Goal: Information Seeking & Learning: Learn about a topic

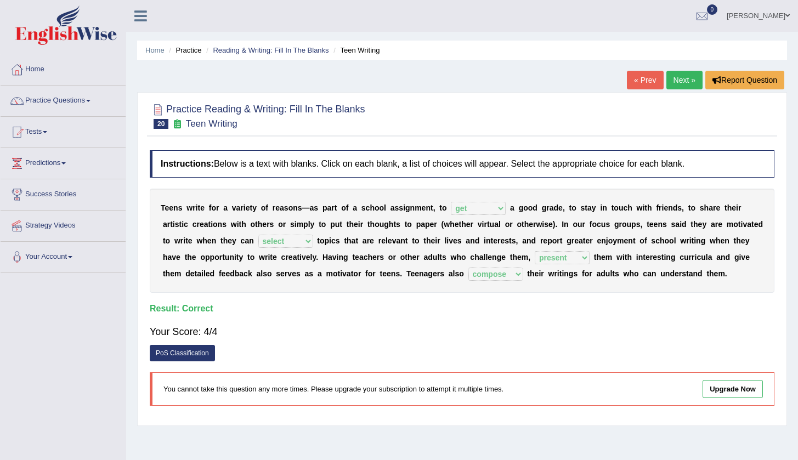
select select "get"
select select "select"
select select "present"
select select "compose"
click at [54, 101] on link "Practice Questions" at bounding box center [63, 99] width 125 height 27
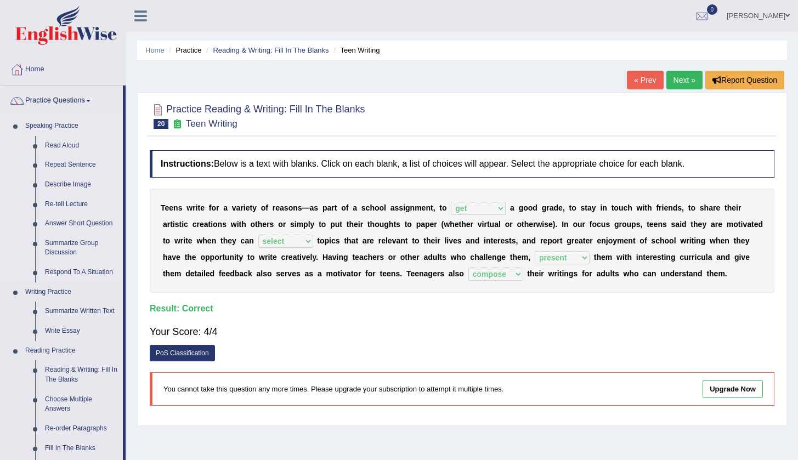
click at [57, 146] on link "Read Aloud" at bounding box center [81, 146] width 83 height 20
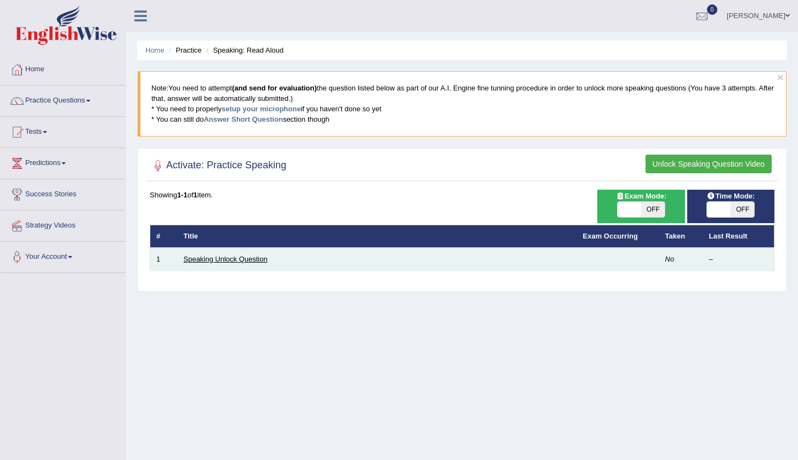
click at [247, 255] on link "Speaking Unlock Question" at bounding box center [226, 259] width 84 height 8
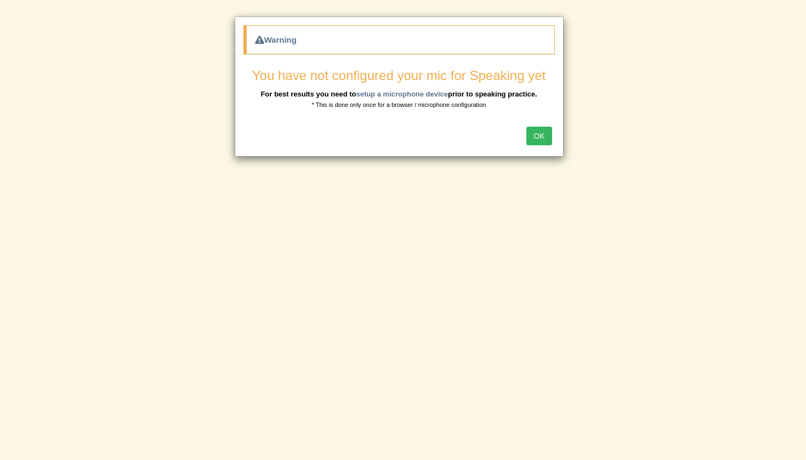
click at [537, 139] on button "OK" at bounding box center [538, 136] width 25 height 19
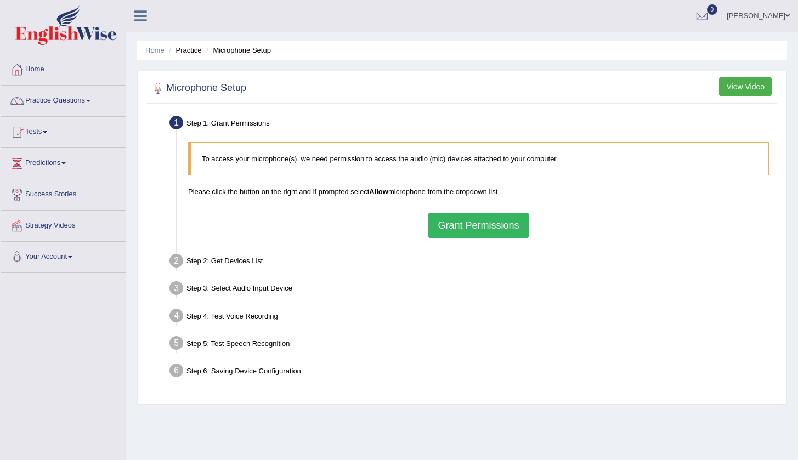
click at [487, 228] on button "Grant Permissions" at bounding box center [478, 225] width 100 height 25
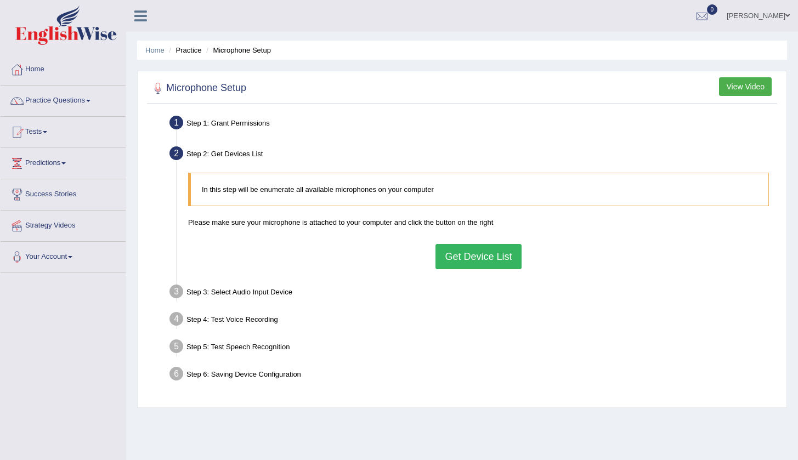
click at [461, 261] on button "Get Device List" at bounding box center [478, 256] width 86 height 25
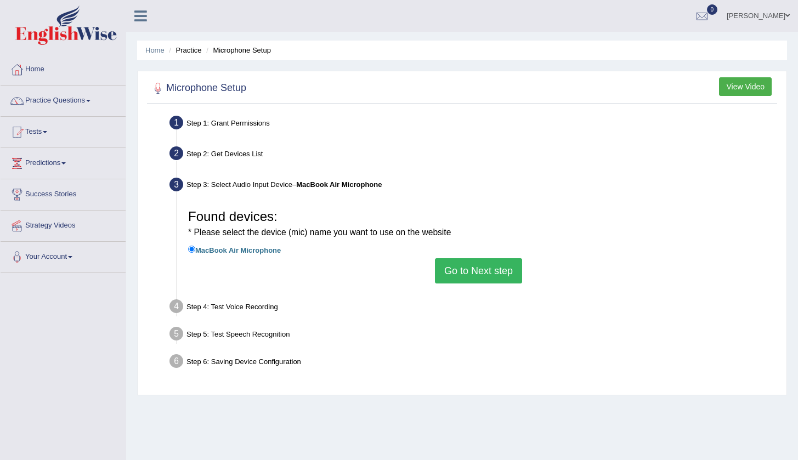
click at [494, 272] on button "Go to Next step" at bounding box center [478, 270] width 87 height 25
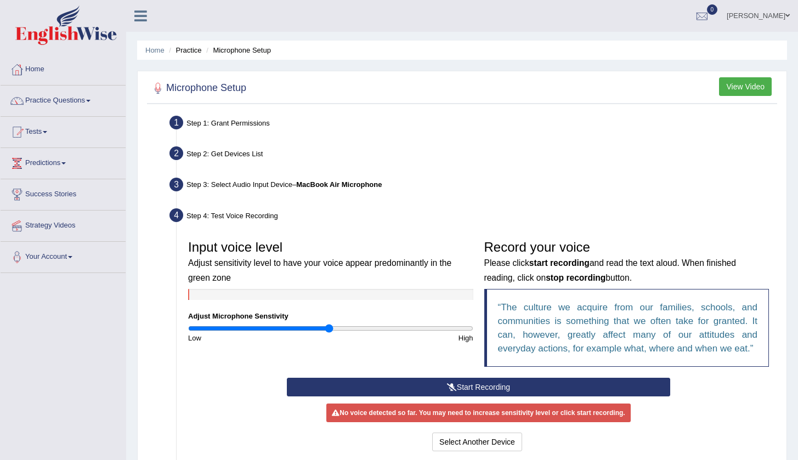
click at [539, 391] on button "Start Recording" at bounding box center [478, 387] width 383 height 19
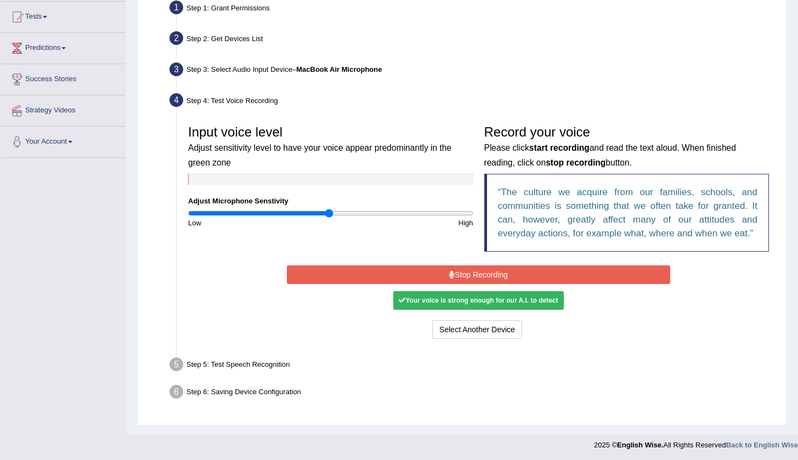
scroll to position [116, 0]
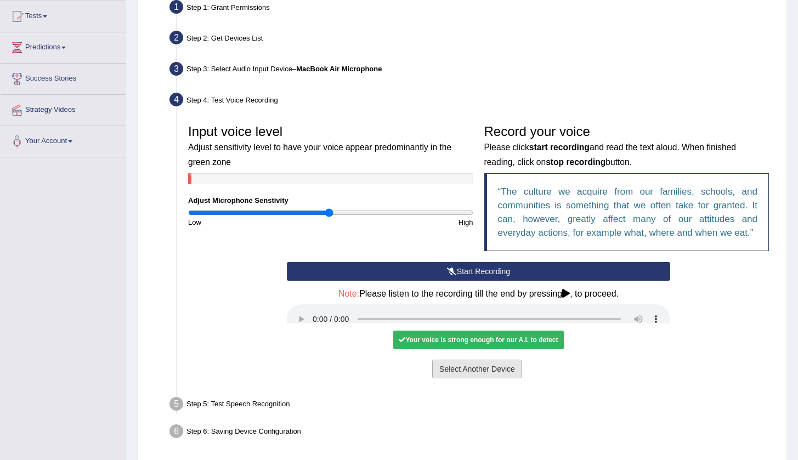
click at [470, 331] on div "Your voice is strong enough for our A.I. to detect" at bounding box center [478, 340] width 170 height 19
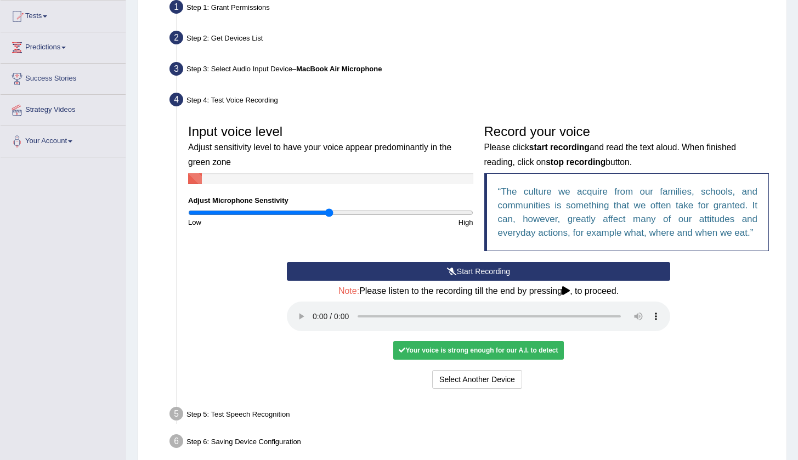
click at [317, 309] on audio at bounding box center [478, 317] width 383 height 30
click at [314, 310] on audio at bounding box center [478, 317] width 383 height 30
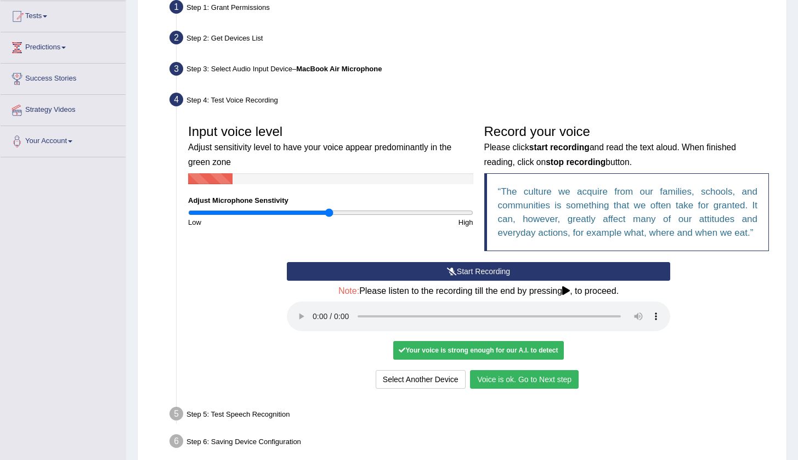
click at [528, 370] on button "Voice is ok. Go to Next step" at bounding box center [524, 379] width 109 height 19
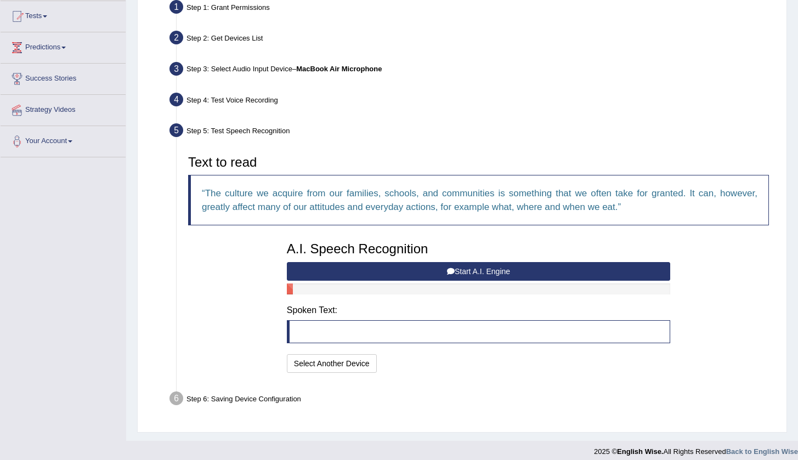
scroll to position [123, 0]
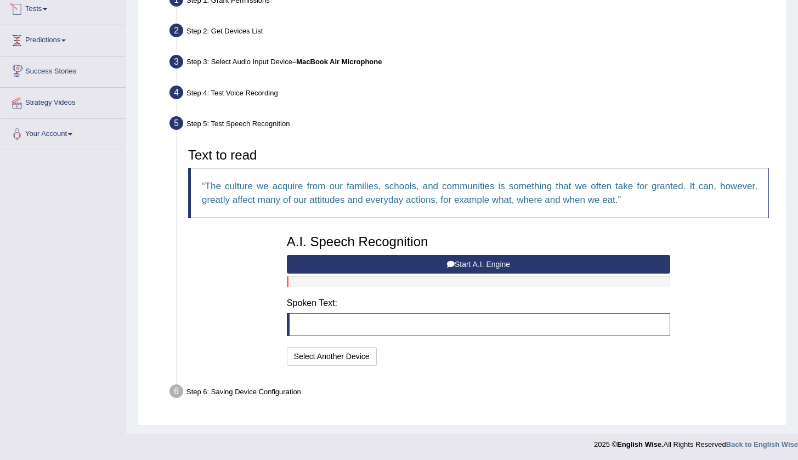
click at [42, 10] on link "Tests" at bounding box center [63, 7] width 125 height 27
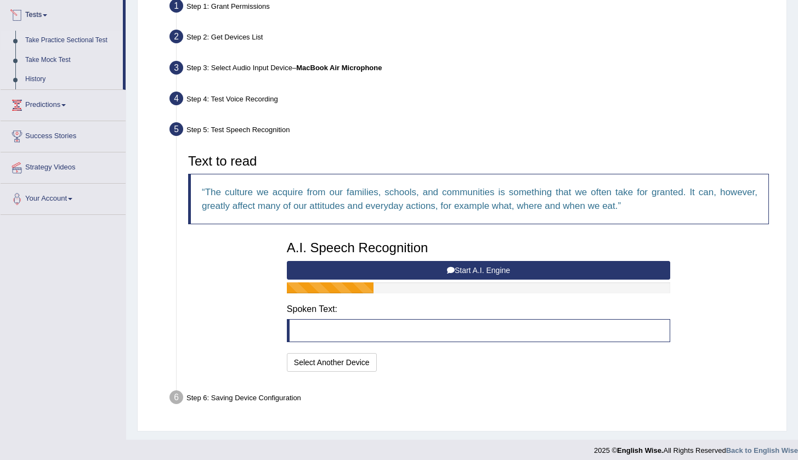
click at [77, 41] on link "Take Practice Sectional Test" at bounding box center [71, 41] width 103 height 20
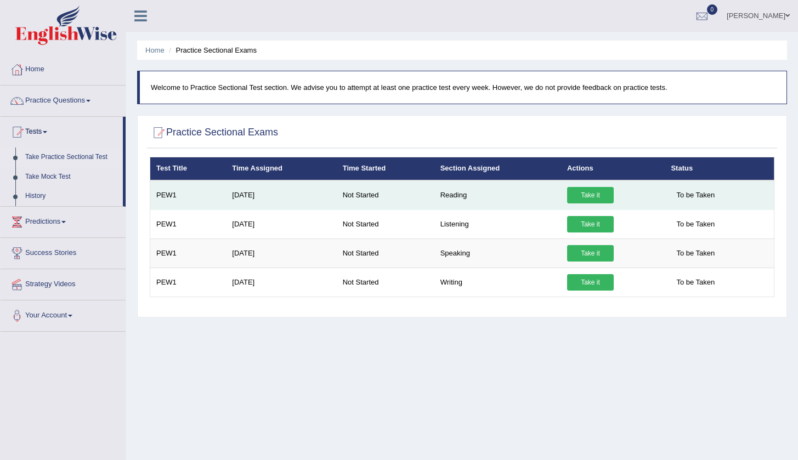
click at [593, 196] on link "Take it" at bounding box center [590, 195] width 47 height 16
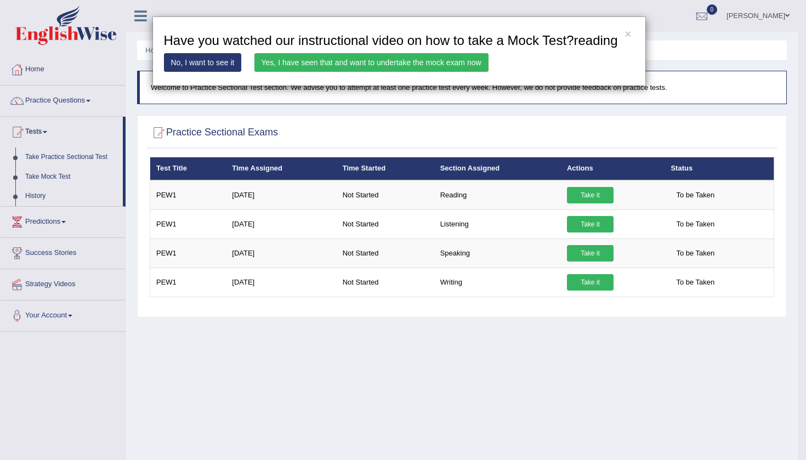
click at [219, 72] on link "No, I want to see it" at bounding box center [203, 62] width 78 height 19
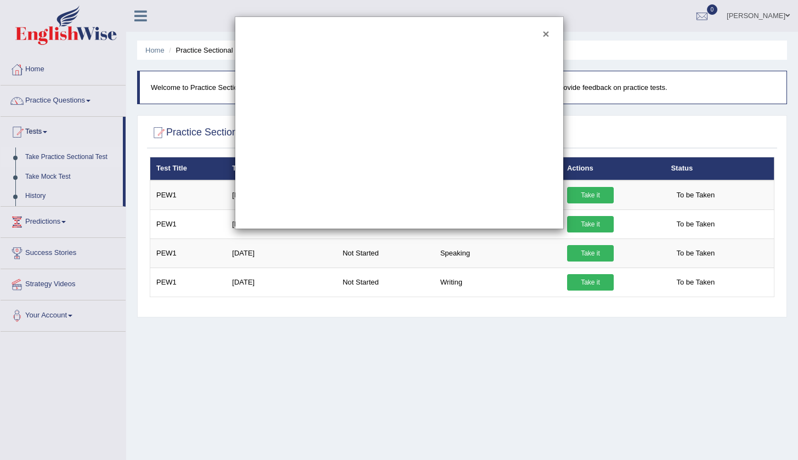
click at [544, 32] on button "×" at bounding box center [545, 34] width 7 height 12
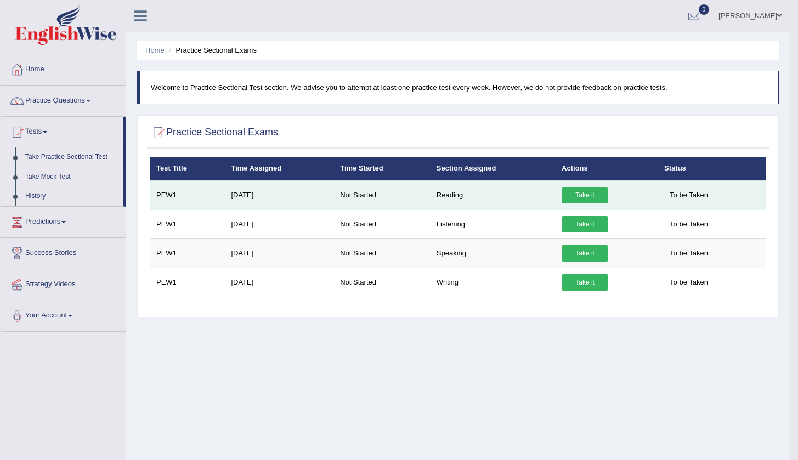
click at [585, 195] on link "Take it" at bounding box center [584, 195] width 47 height 16
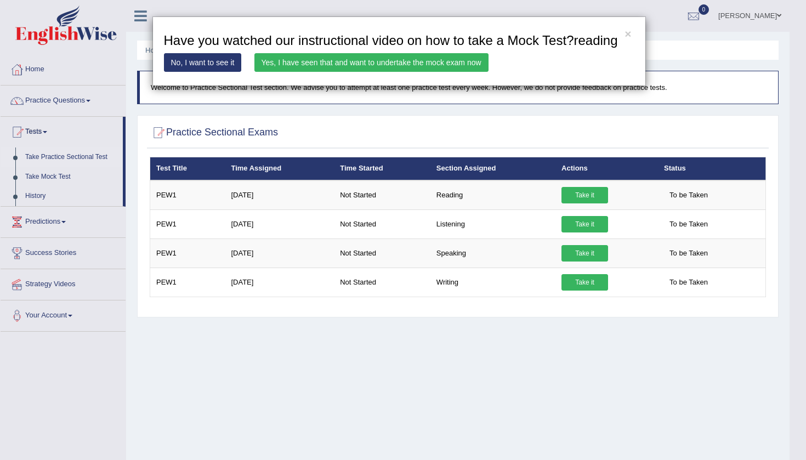
click at [385, 72] on link "Yes, I have seen that and want to undertake the mock exam now" at bounding box center [371, 62] width 234 height 19
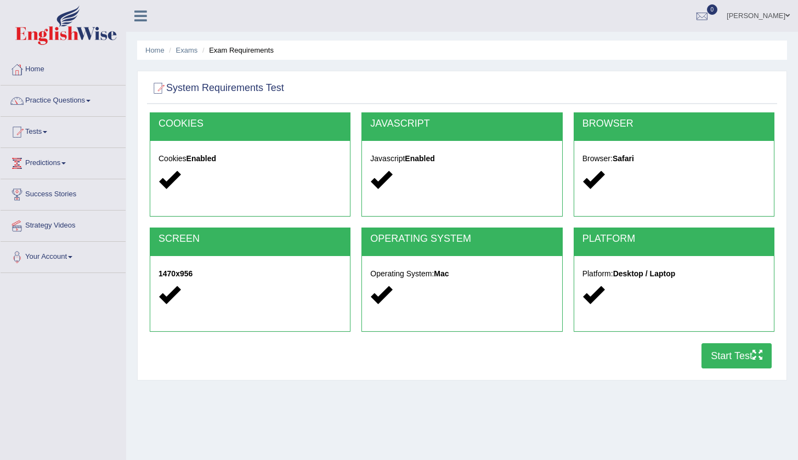
click at [731, 357] on button "Start Test" at bounding box center [736, 355] width 70 height 25
